Goal: Entertainment & Leisure: Consume media (video, audio)

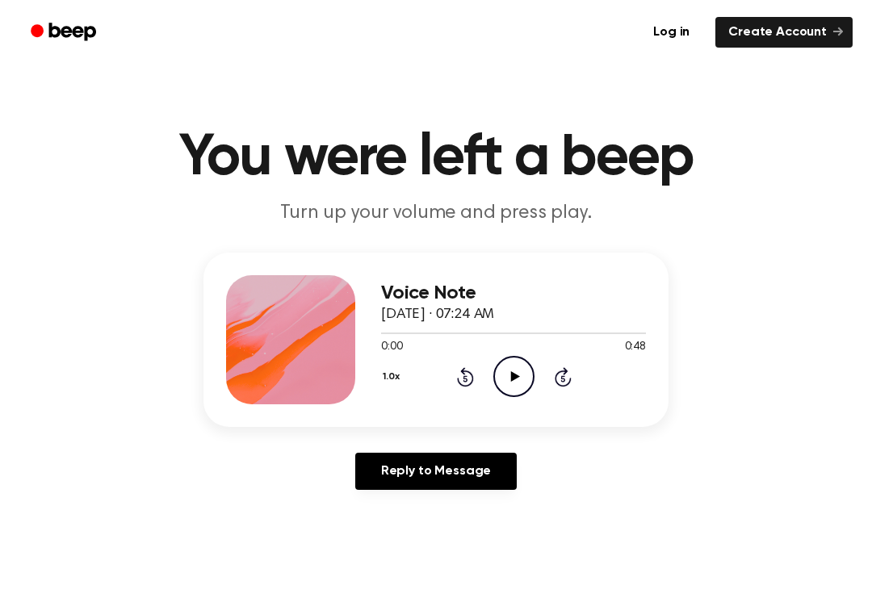
click at [518, 369] on icon "Play Audio" at bounding box center [513, 376] width 41 height 41
click at [518, 368] on icon "Pause Audio" at bounding box center [513, 376] width 41 height 41
click at [523, 376] on icon "Play Audio" at bounding box center [513, 376] width 41 height 41
click at [523, 368] on icon "Pause Audio" at bounding box center [513, 376] width 41 height 41
click at [462, 372] on icon at bounding box center [465, 376] width 17 height 19
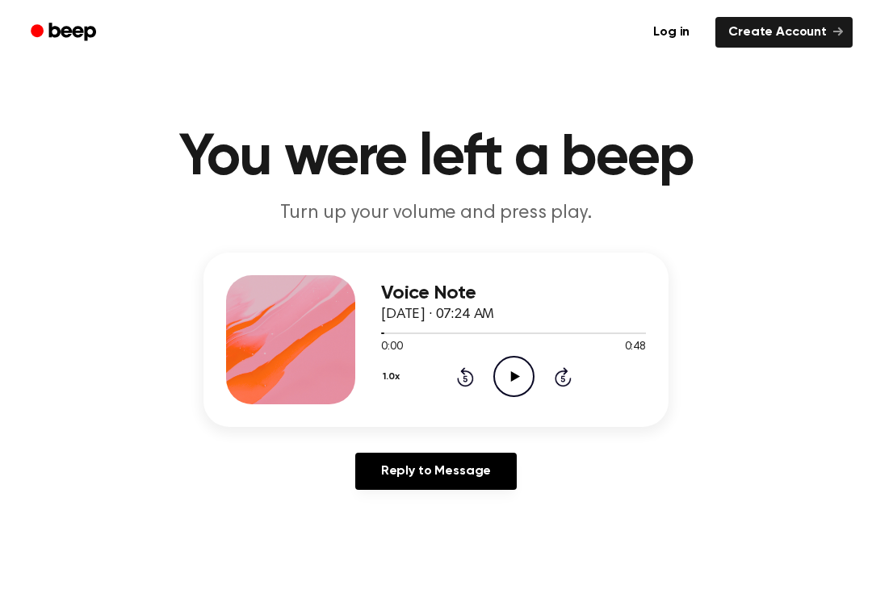
click at [531, 377] on icon "Play Audio" at bounding box center [513, 376] width 41 height 41
click at [511, 376] on icon at bounding box center [513, 376] width 7 height 10
click at [526, 384] on icon "Play Audio" at bounding box center [513, 376] width 41 height 41
click at [512, 371] on icon at bounding box center [513, 376] width 7 height 10
click at [471, 370] on icon "Rewind 5 seconds" at bounding box center [465, 377] width 18 height 21
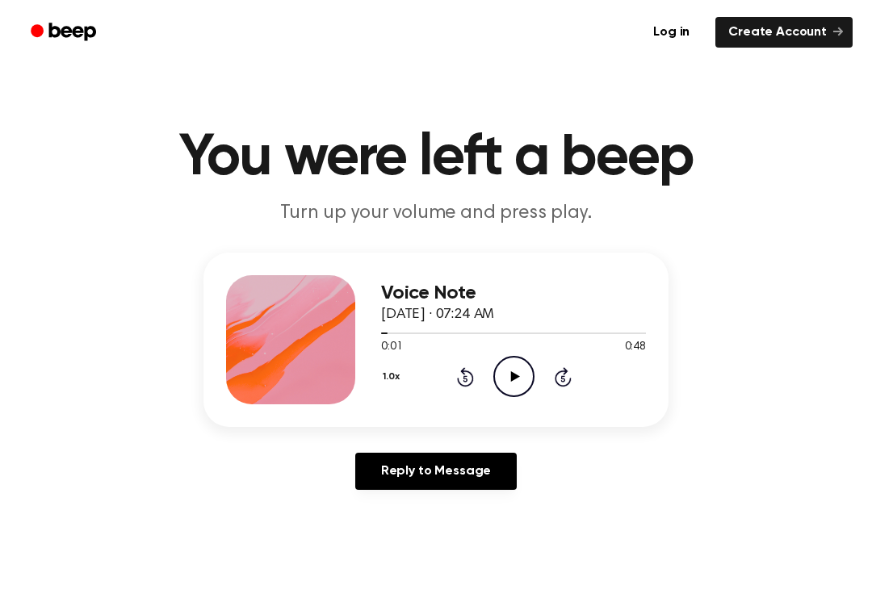
click at [530, 358] on icon "Play Audio" at bounding box center [513, 376] width 41 height 41
click at [517, 371] on icon "Pause Audio" at bounding box center [513, 376] width 41 height 41
click at [515, 378] on icon at bounding box center [514, 376] width 9 height 10
click at [461, 385] on icon at bounding box center [465, 376] width 17 height 19
click at [520, 371] on icon "Pause Audio" at bounding box center [513, 376] width 41 height 41
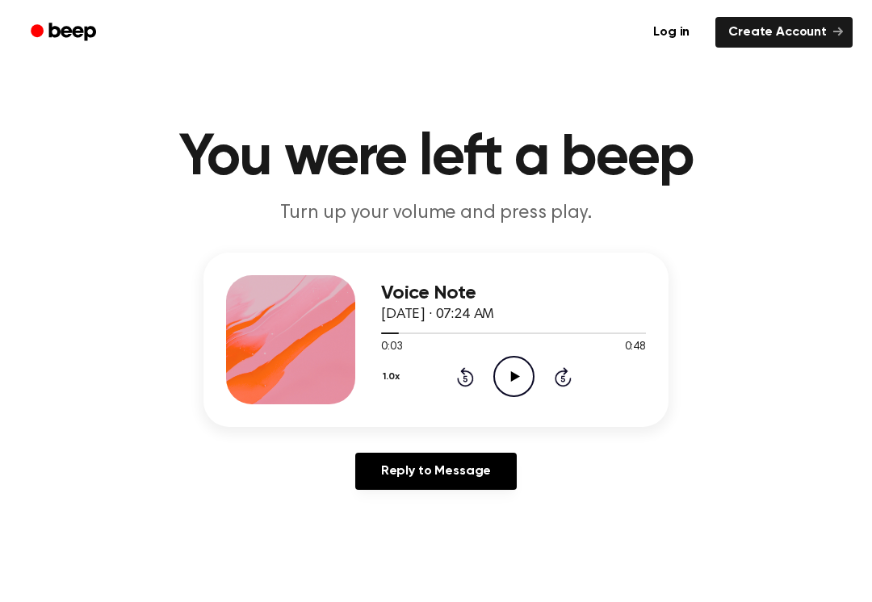
click at [517, 376] on icon at bounding box center [514, 376] width 9 height 10
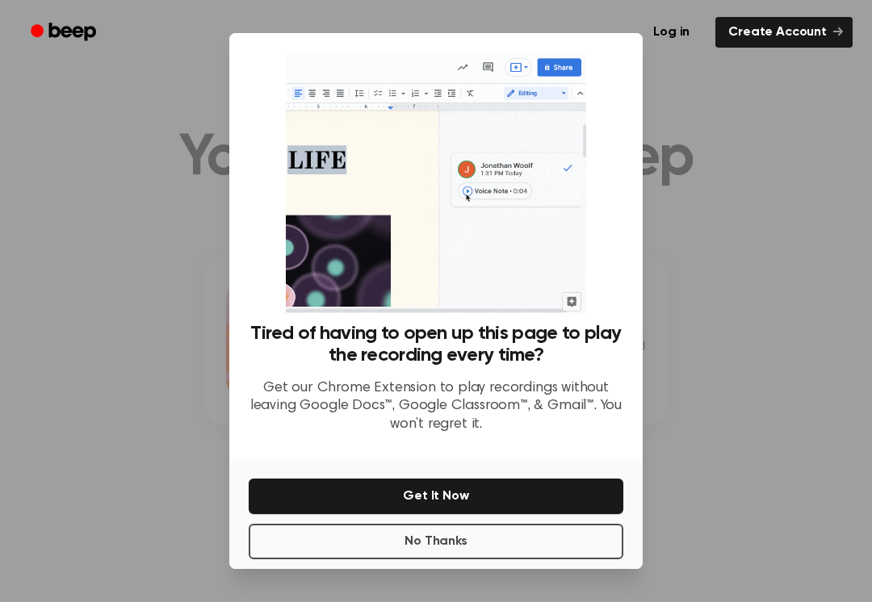
click at [511, 548] on button "No Thanks" at bounding box center [436, 542] width 375 height 36
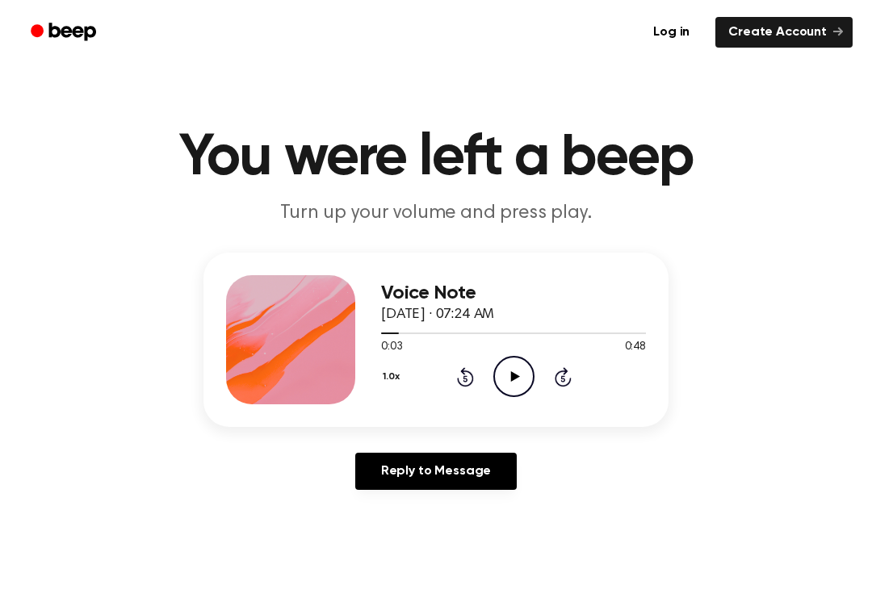
click at [513, 367] on icon "Play Audio" at bounding box center [513, 376] width 41 height 41
click at [518, 372] on icon "Pause Audio" at bounding box center [513, 376] width 41 height 41
click at [507, 376] on icon "Play Audio" at bounding box center [513, 376] width 41 height 41
click at [512, 375] on icon at bounding box center [513, 376] width 7 height 10
click at [522, 382] on icon "Play Audio" at bounding box center [513, 376] width 41 height 41
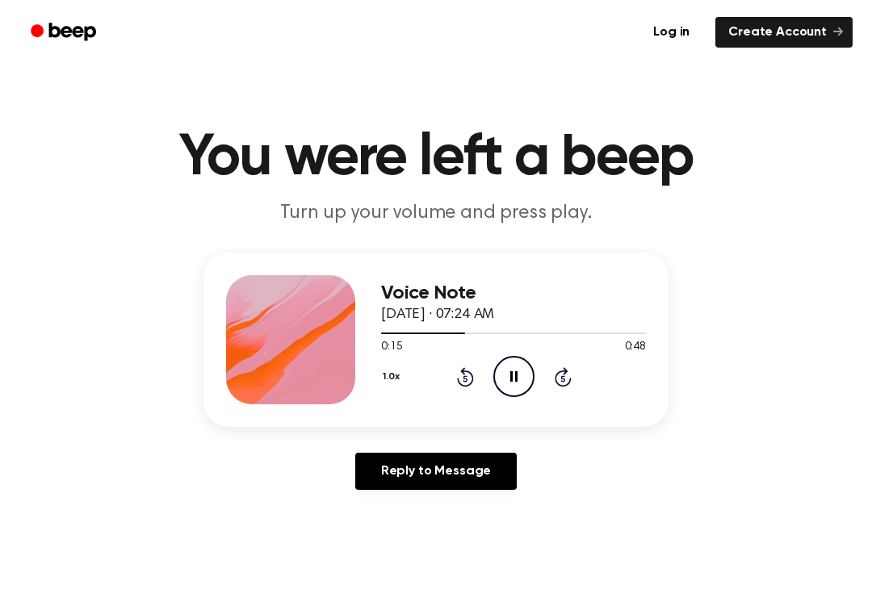
click at [518, 380] on icon "Pause Audio" at bounding box center [513, 376] width 41 height 41
click at [525, 367] on icon "Play Audio" at bounding box center [513, 376] width 41 height 41
click at [511, 370] on icon "Pause Audio" at bounding box center [513, 376] width 41 height 41
click at [522, 385] on icon "Play Audio" at bounding box center [513, 376] width 41 height 41
click at [468, 379] on icon "Rewind 5 seconds" at bounding box center [465, 377] width 18 height 21
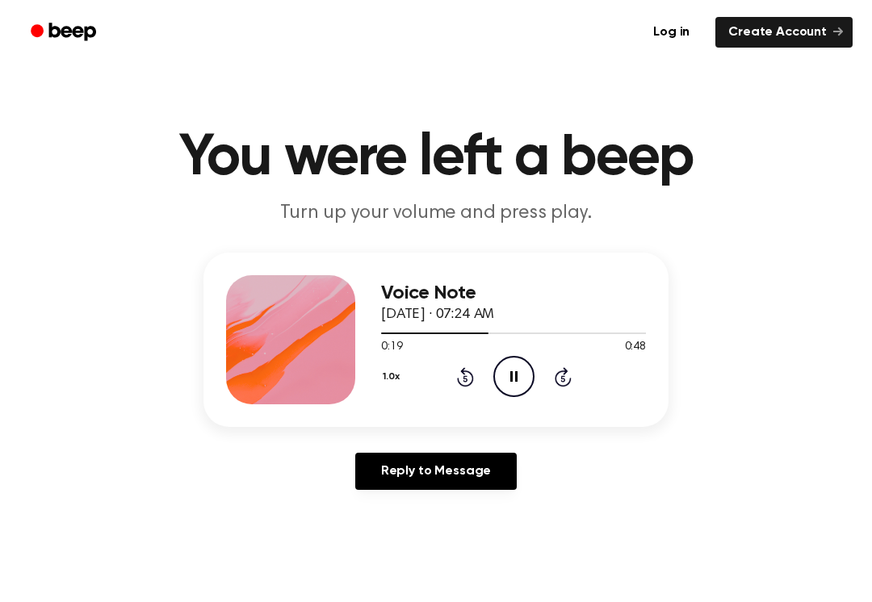
click at [523, 373] on icon "Pause Audio" at bounding box center [513, 376] width 41 height 41
click at [512, 372] on icon "Play Audio" at bounding box center [513, 376] width 41 height 41
click at [468, 383] on icon "Rewind 5 seconds" at bounding box center [465, 377] width 18 height 21
click at [518, 379] on icon "Pause Audio" at bounding box center [513, 376] width 41 height 41
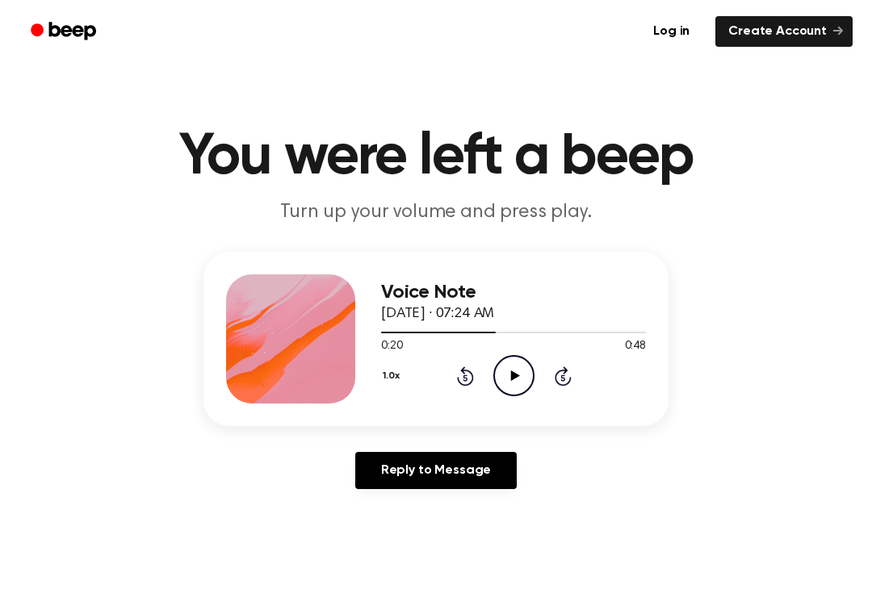
scroll to position [1, 0]
click at [513, 372] on icon "Play Audio" at bounding box center [513, 375] width 41 height 41
click at [515, 375] on icon at bounding box center [513, 376] width 7 height 10
click at [472, 380] on icon at bounding box center [465, 376] width 17 height 19
click at [513, 382] on icon "Play Audio" at bounding box center [513, 375] width 41 height 41
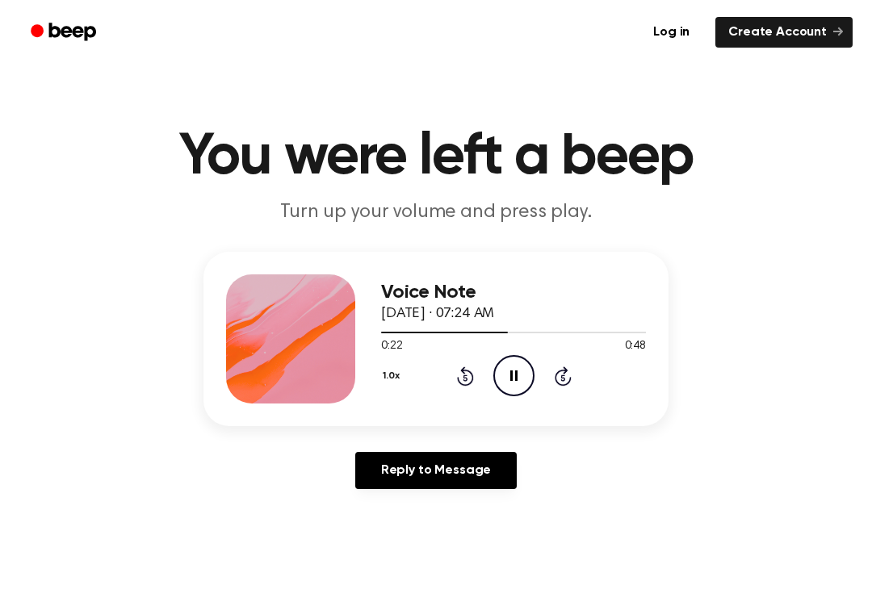
click at [515, 370] on icon "Pause Audio" at bounding box center [513, 375] width 41 height 41
click at [523, 373] on icon "Play Audio" at bounding box center [513, 375] width 41 height 41
click at [530, 383] on icon "Pause Audio" at bounding box center [513, 375] width 41 height 41
click at [522, 374] on icon "Play Audio" at bounding box center [513, 375] width 41 height 41
click at [517, 371] on icon at bounding box center [513, 376] width 7 height 10
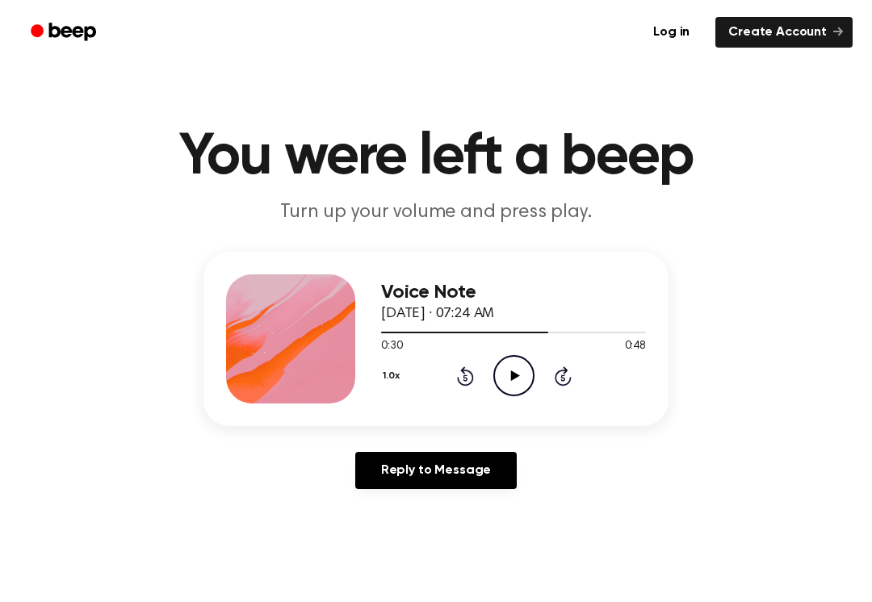
click at [513, 367] on icon "Play Audio" at bounding box center [513, 375] width 41 height 41
click at [511, 374] on icon at bounding box center [513, 376] width 7 height 10
click at [513, 371] on icon "Play Audio" at bounding box center [513, 375] width 41 height 41
click at [522, 379] on icon "Pause Audio" at bounding box center [513, 375] width 41 height 41
click at [509, 370] on icon "Play Audio" at bounding box center [513, 375] width 41 height 41
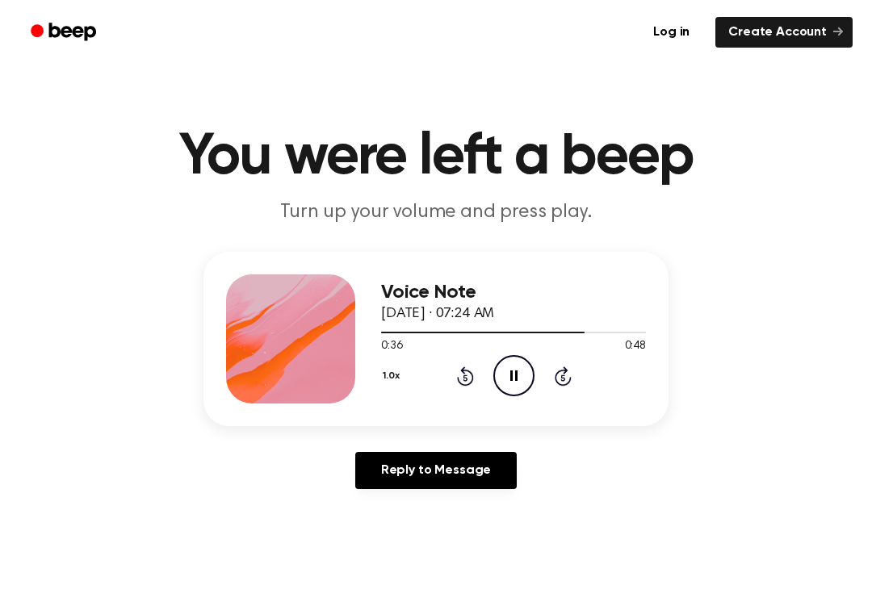
click at [513, 375] on icon "Pause Audio" at bounding box center [513, 375] width 41 height 41
click at [464, 374] on icon at bounding box center [465, 376] width 17 height 19
click at [516, 376] on icon at bounding box center [514, 376] width 9 height 10
click at [513, 370] on icon "Pause Audio" at bounding box center [513, 375] width 41 height 41
click at [511, 375] on icon at bounding box center [514, 376] width 9 height 10
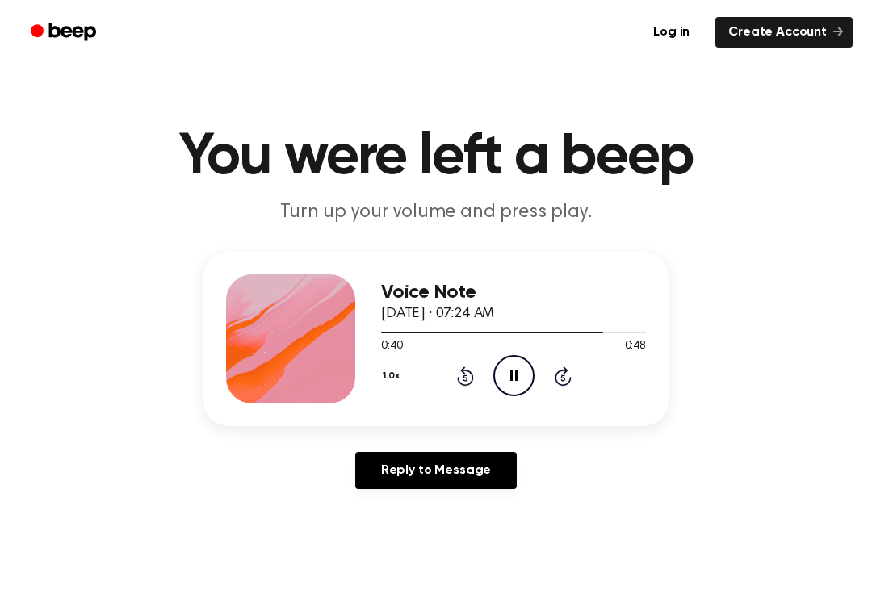
click at [518, 375] on icon "Pause Audio" at bounding box center [513, 375] width 41 height 41
